Goal: Register for event/course

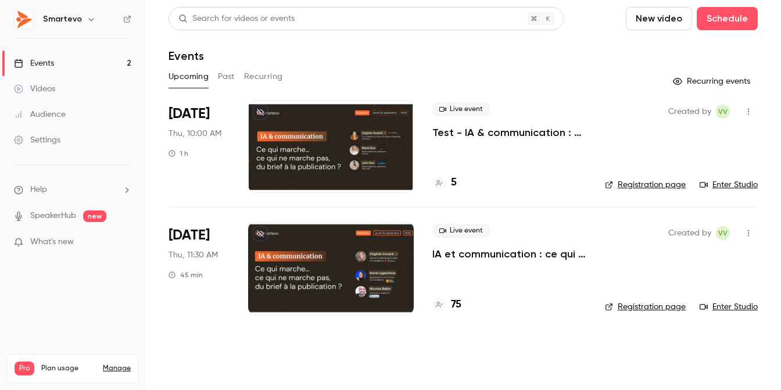
click at [75, 66] on link "Events 2" at bounding box center [72, 64] width 145 height 26
click at [417, 276] on li "[DATE] Thu, 11:30 AM 45 min Live event IA et communication : ce qui marche, ce …" at bounding box center [462, 267] width 589 height 121
click at [399, 264] on div at bounding box center [331, 267] width 166 height 93
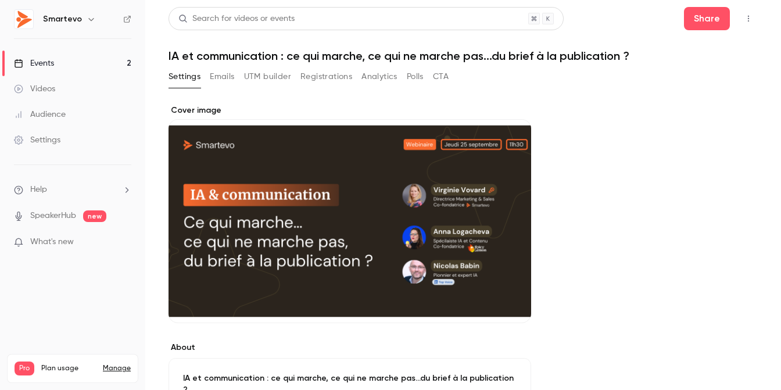
click at [306, 75] on button "Registrations" at bounding box center [326, 76] width 52 height 19
